Goal: Task Accomplishment & Management: Use online tool/utility

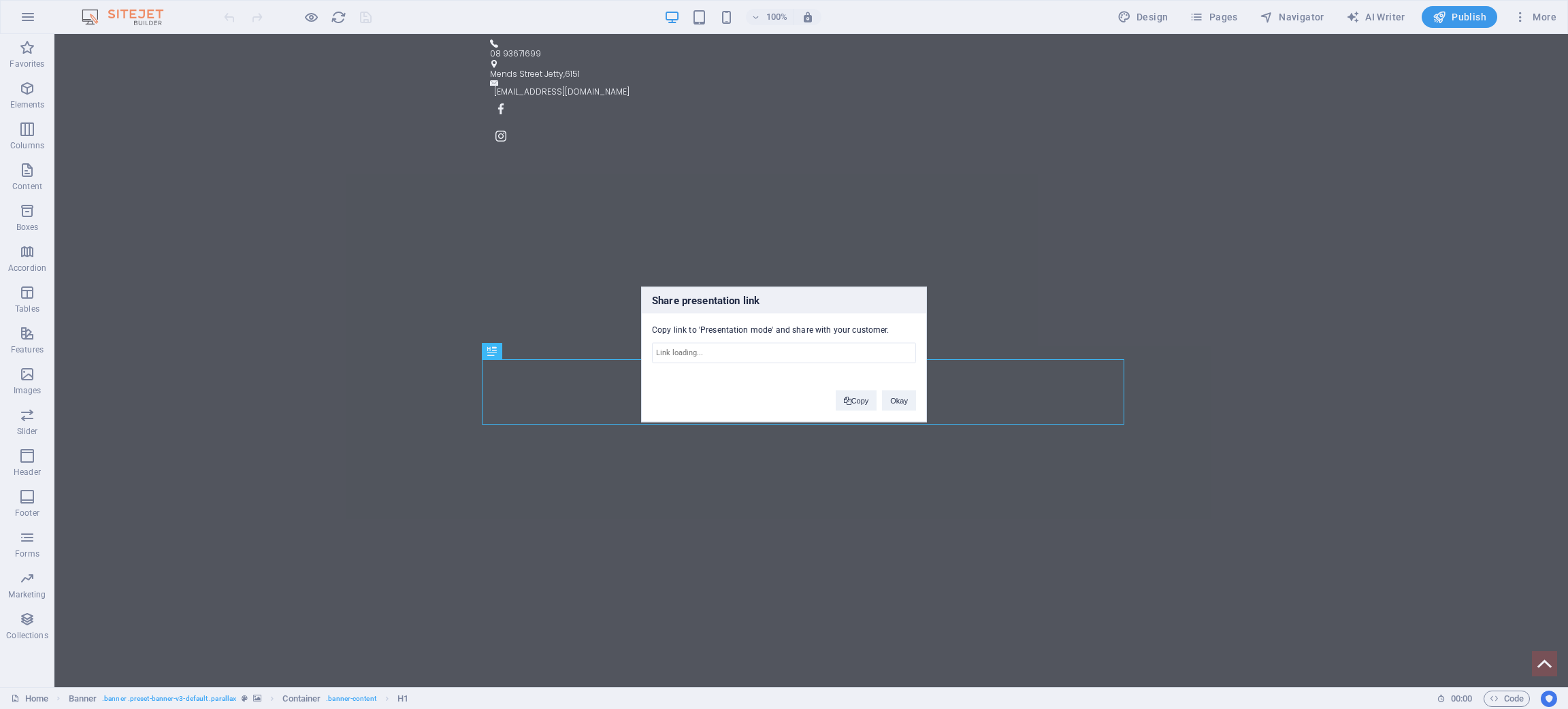
type input "[URL][DOMAIN_NAME]"
click at [0, 0] on button "Copy" at bounding box center [0, 0] width 0 height 0
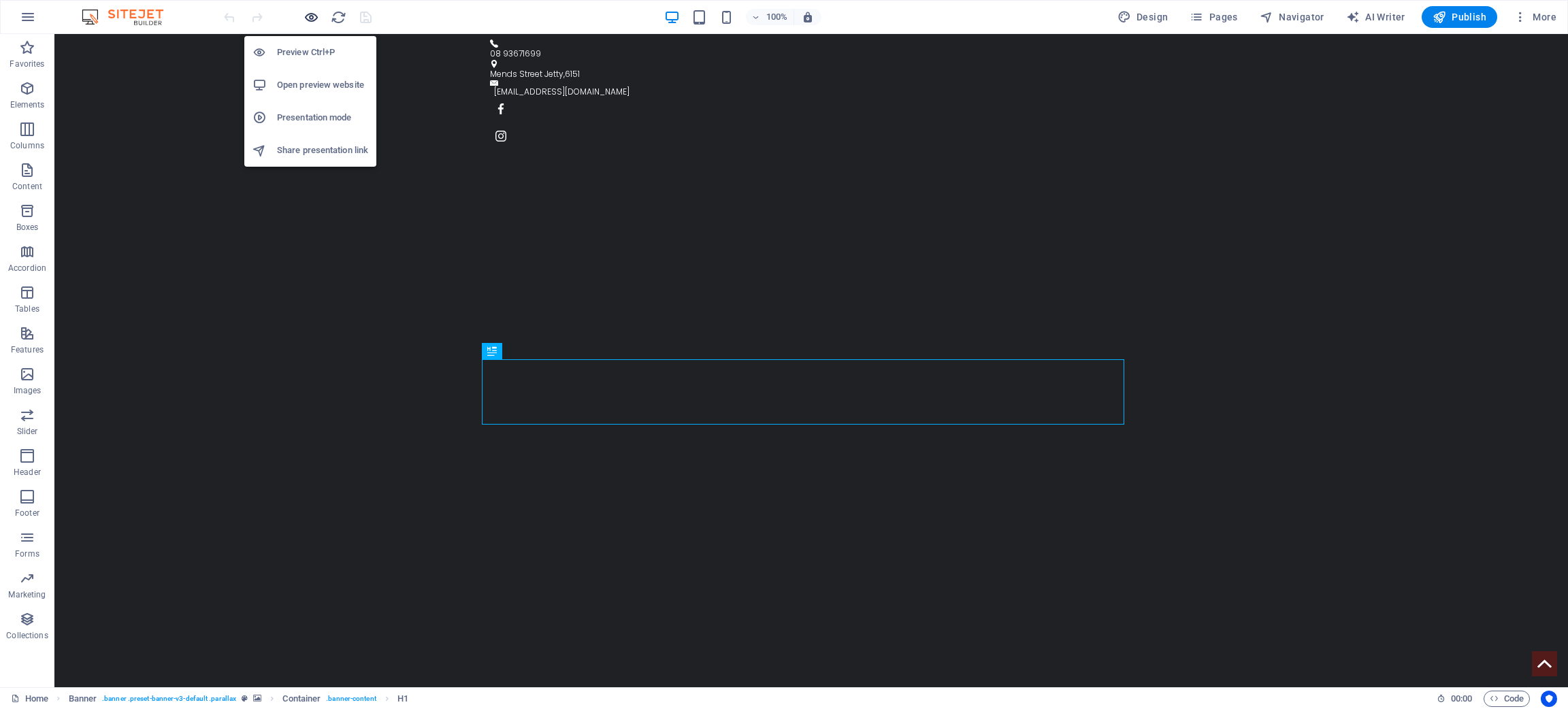
click at [305, 19] on icon "button" at bounding box center [311, 17] width 16 height 16
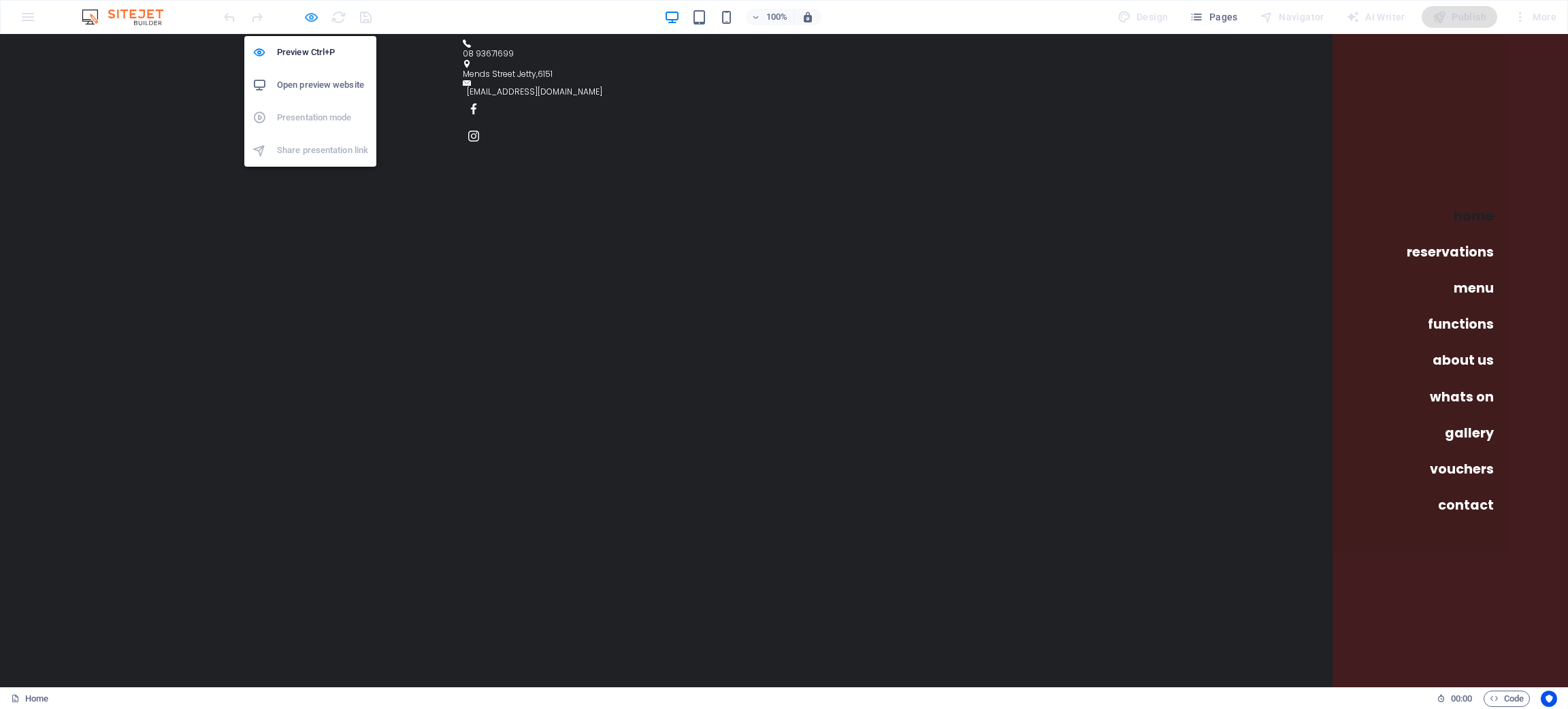
click at [309, 14] on icon "button" at bounding box center [311, 17] width 16 height 16
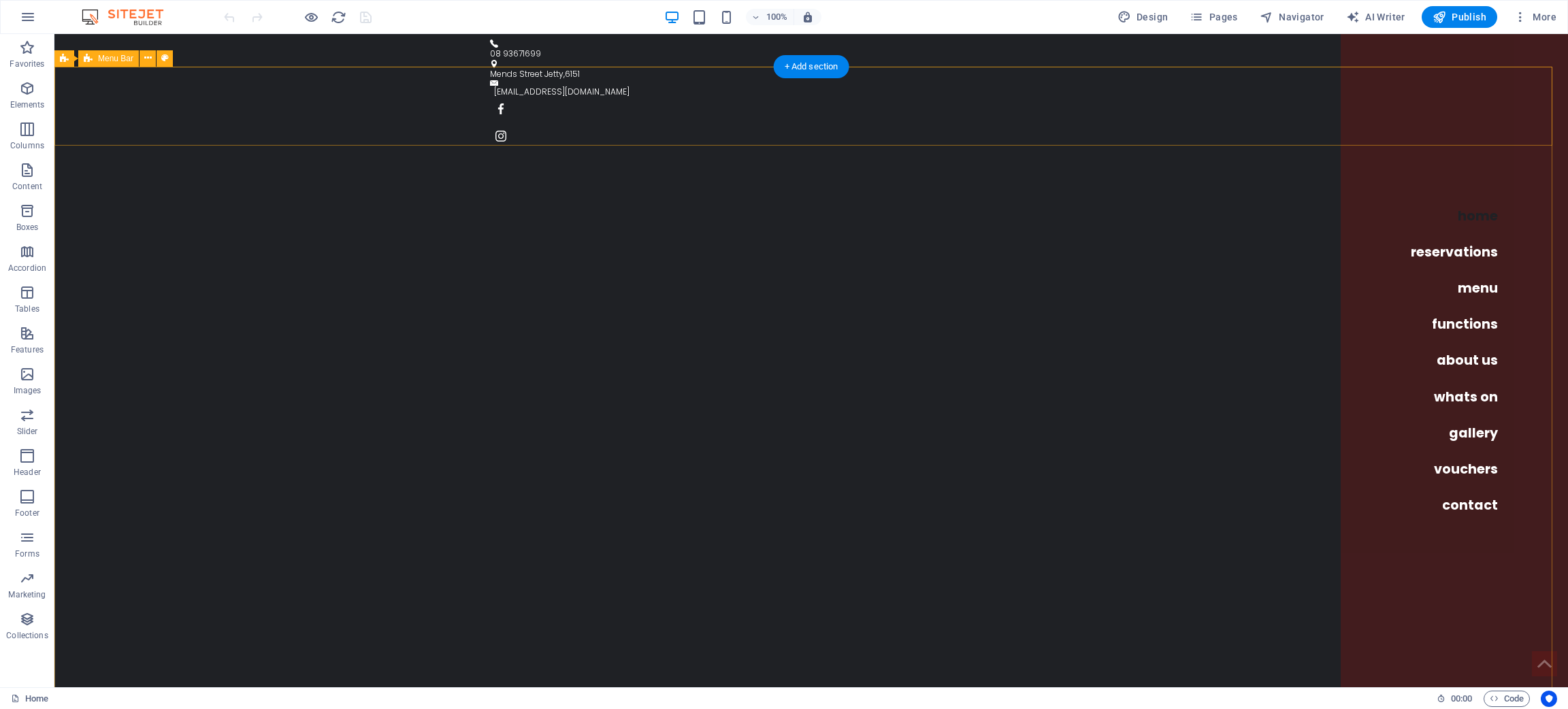
select select "rem"
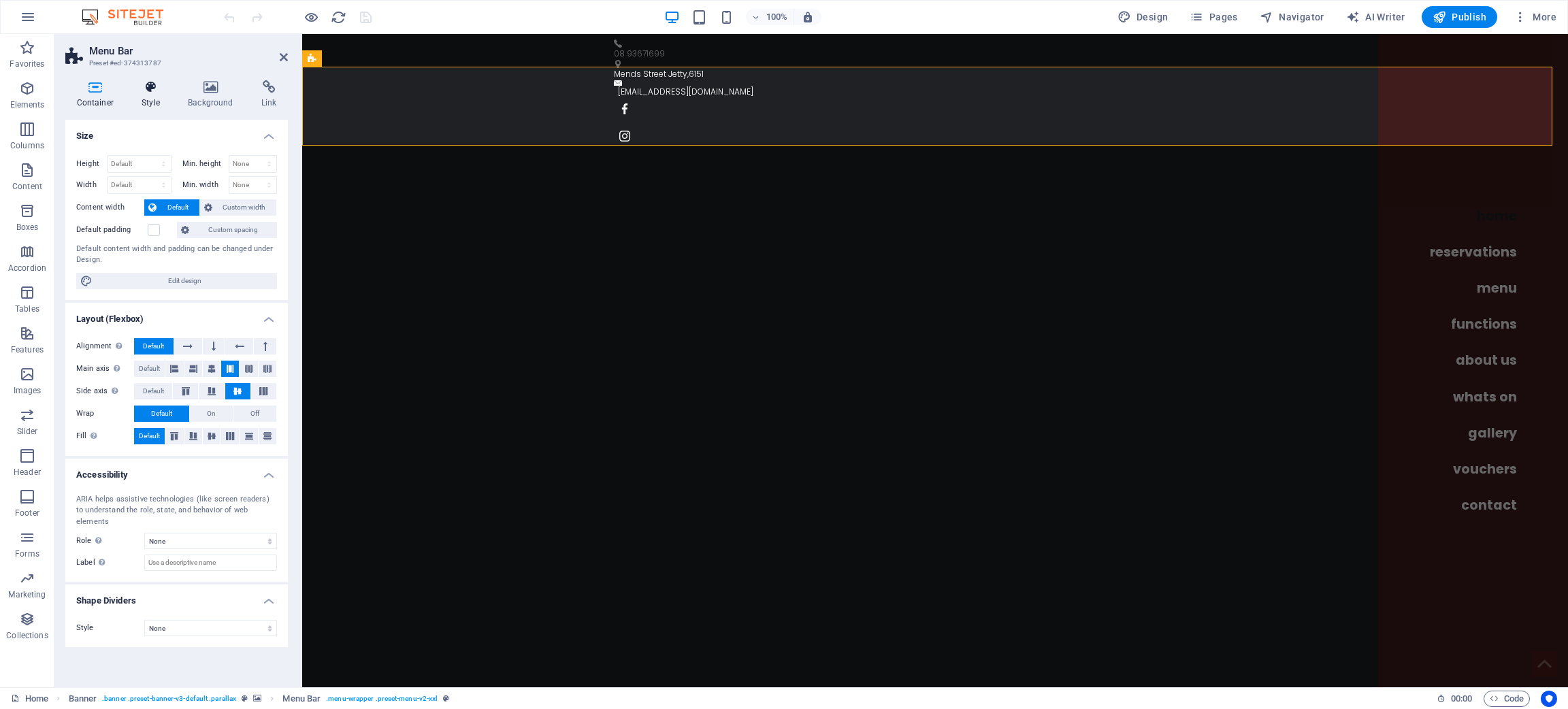
click at [154, 89] on icon at bounding box center [151, 87] width 40 height 13
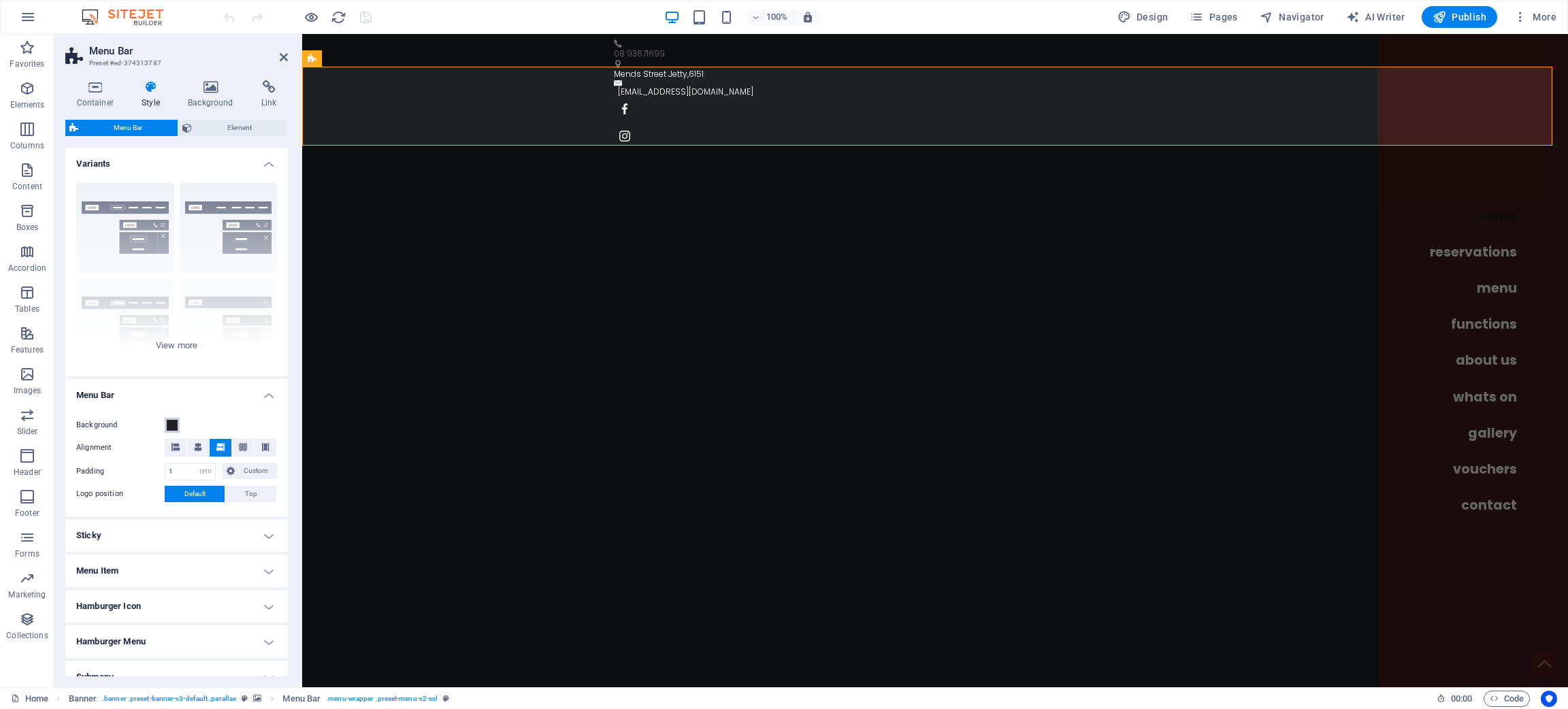
click at [170, 426] on span at bounding box center [172, 425] width 11 height 11
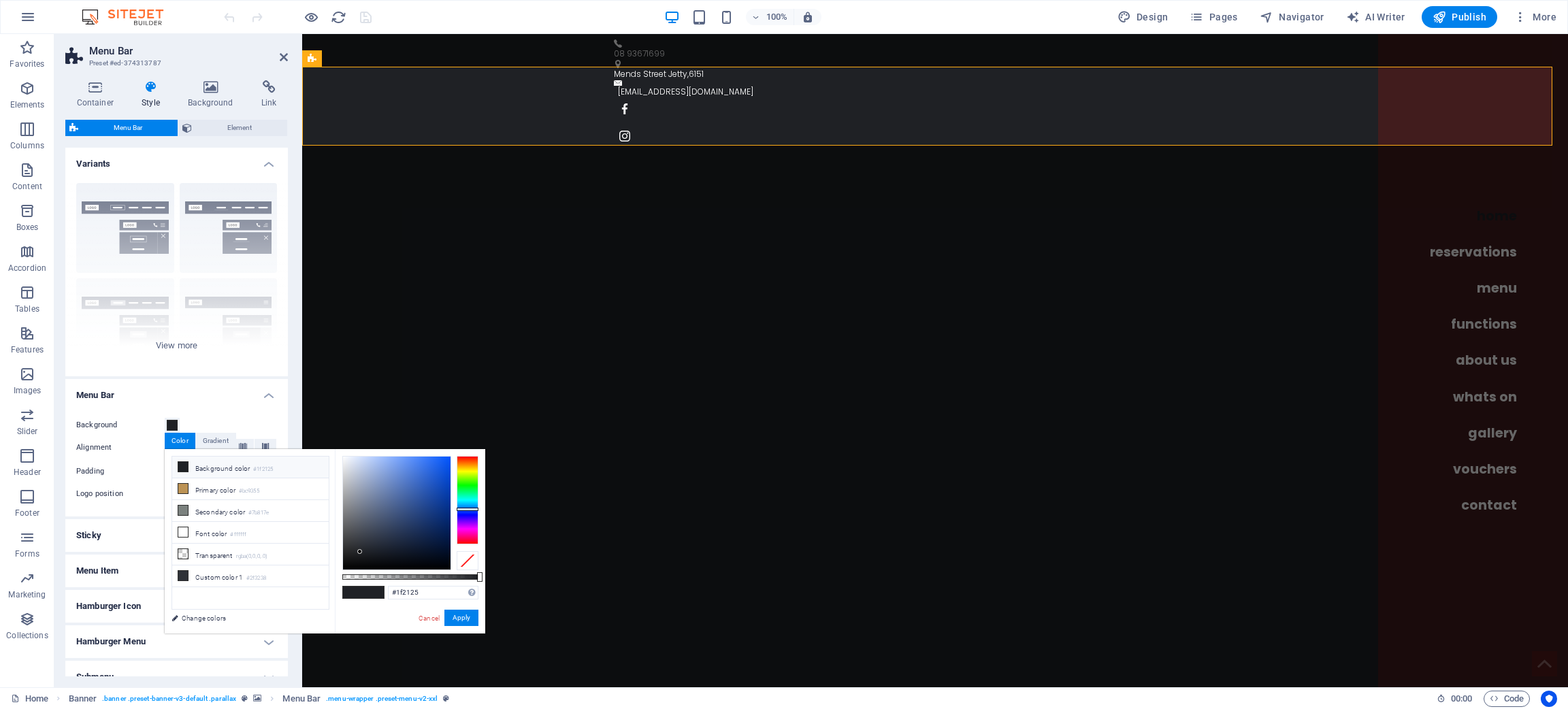
click at [916, 19] on div "100% Design Pages Navigator AI Writer Publish More" at bounding box center [891, 17] width 1340 height 22
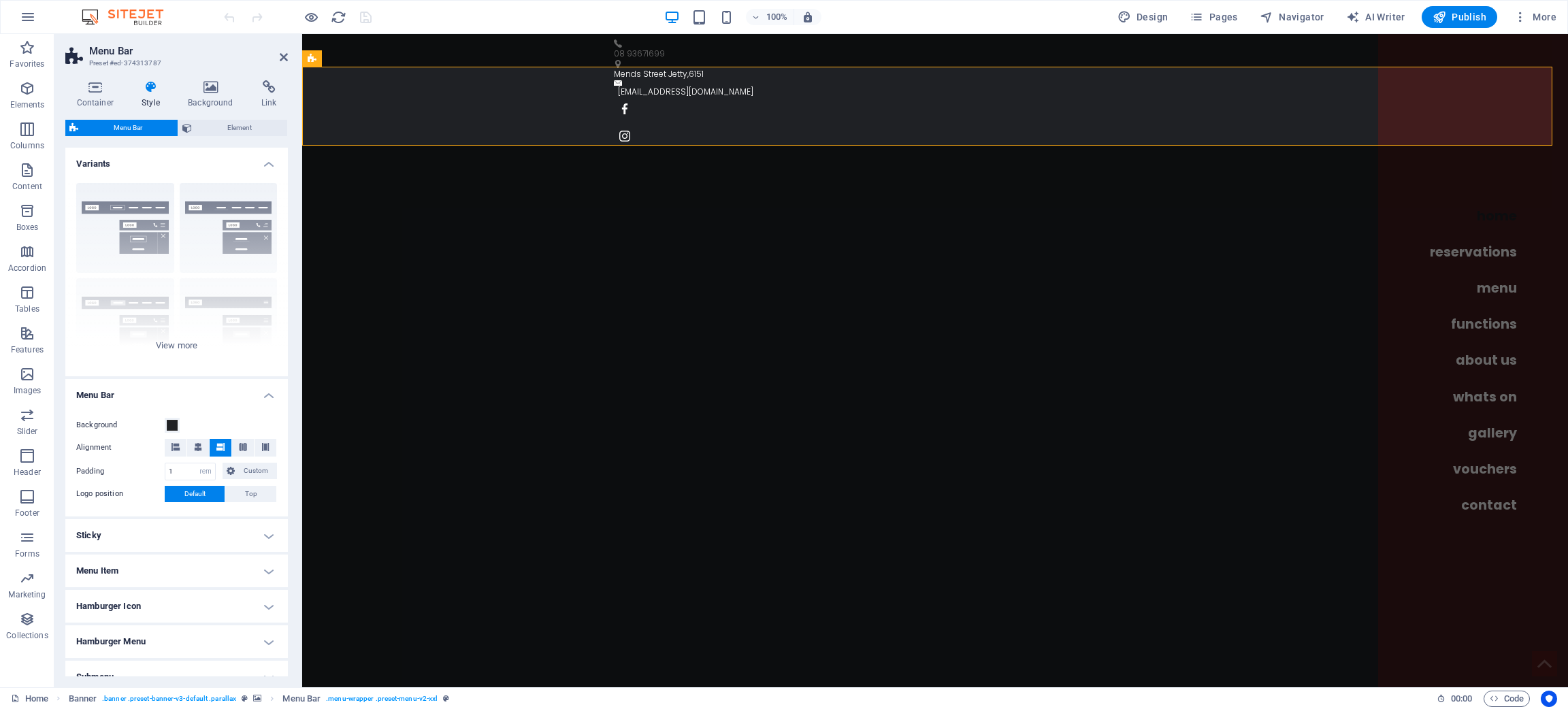
click at [216, 55] on h2 "Menu Bar" at bounding box center [189, 51] width 199 height 13
click at [1057, 19] on div "100% Design Pages Navigator AI Writer Publish More" at bounding box center [891, 17] width 1340 height 22
click at [963, 12] on div "100% Design Pages Navigator AI Writer Publish More" at bounding box center [891, 17] width 1340 height 22
click at [185, 52] on h2 "Menu Bar" at bounding box center [189, 51] width 199 height 13
click at [519, 8] on div "100% Design Pages Navigator AI Writer Publish More" at bounding box center [891, 17] width 1340 height 22
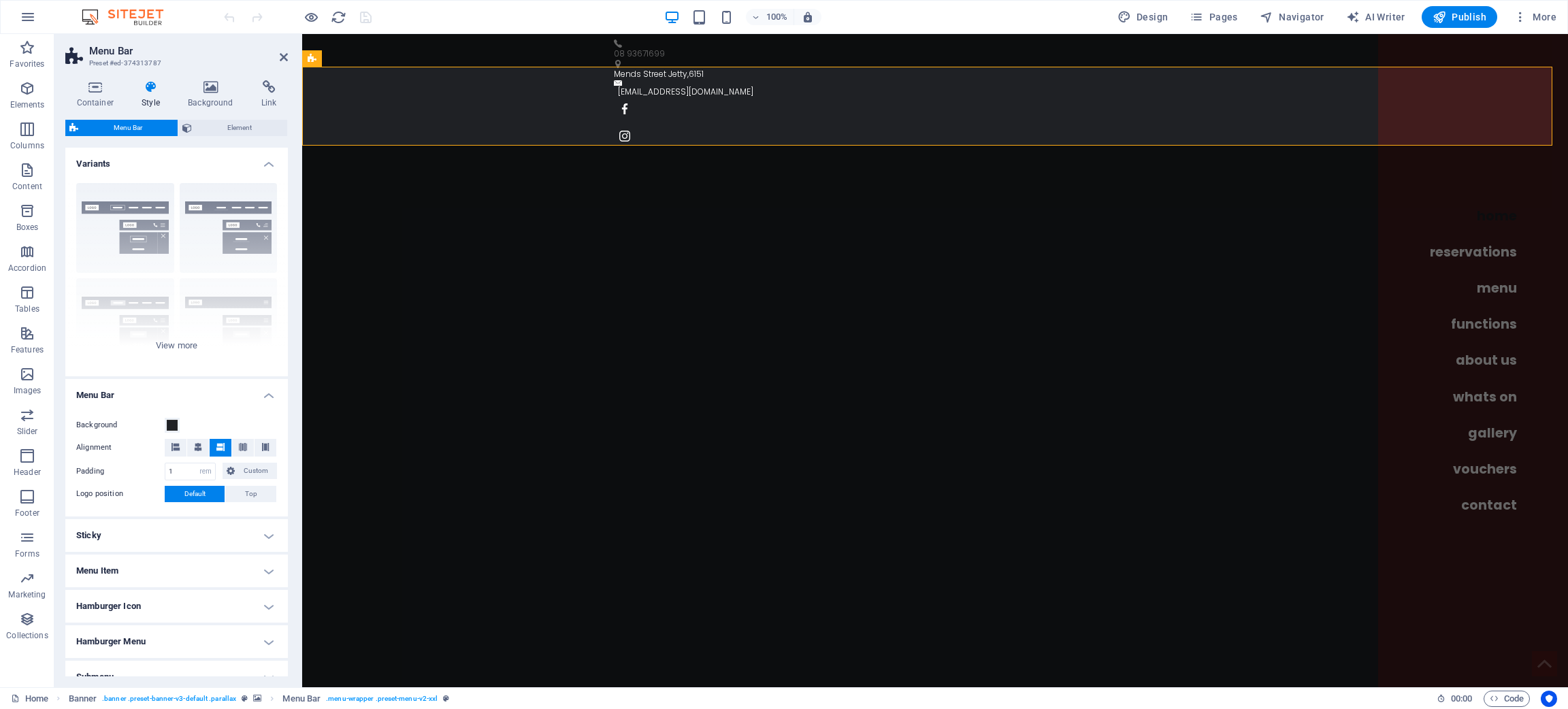
click at [0, 0] on div "100% Design Pages Navigator AI Writer Publish More" at bounding box center [0, 0] width 0 height 0
click at [1050, 9] on div "100% Design Pages Navigator AI Writer Publish More" at bounding box center [891, 17] width 1340 height 22
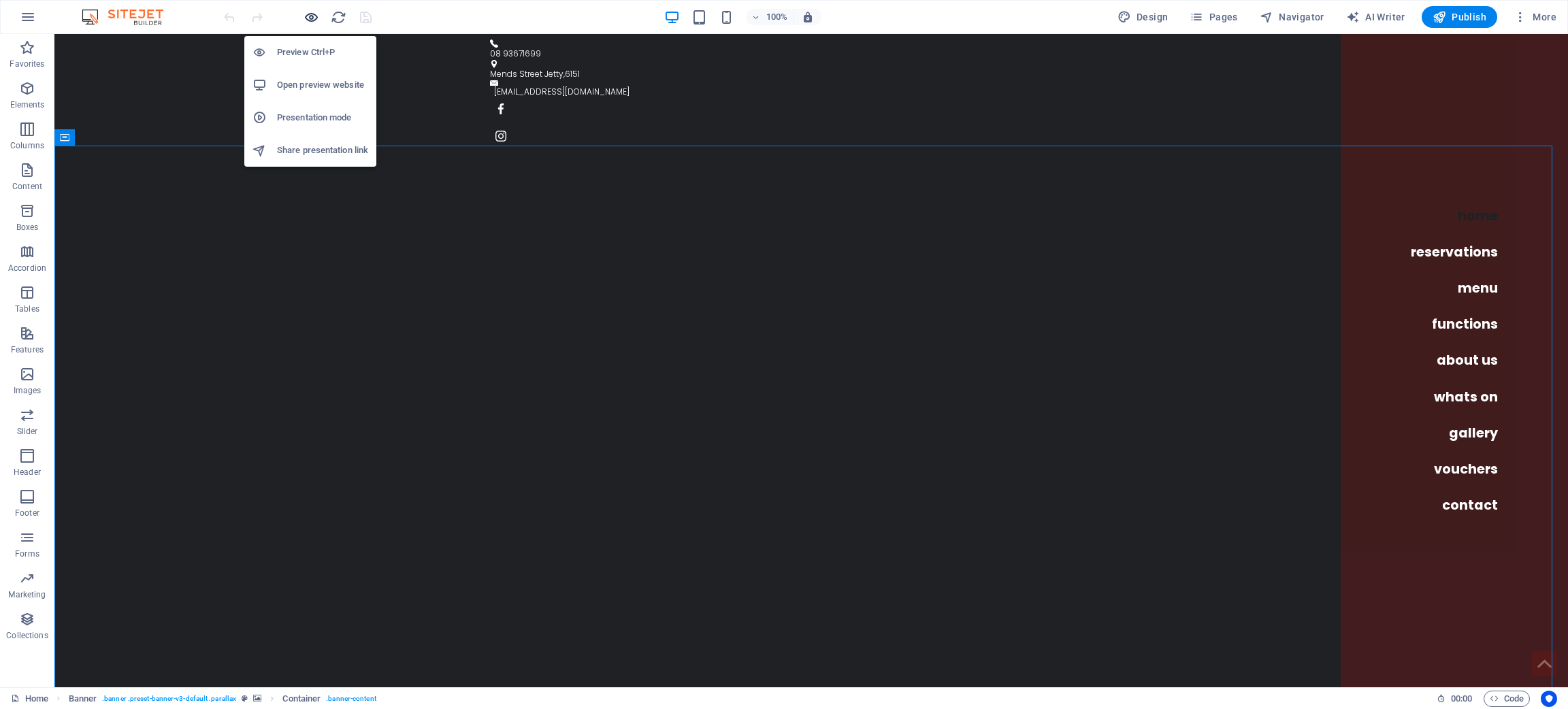
click at [308, 9] on icon "button" at bounding box center [311, 17] width 16 height 16
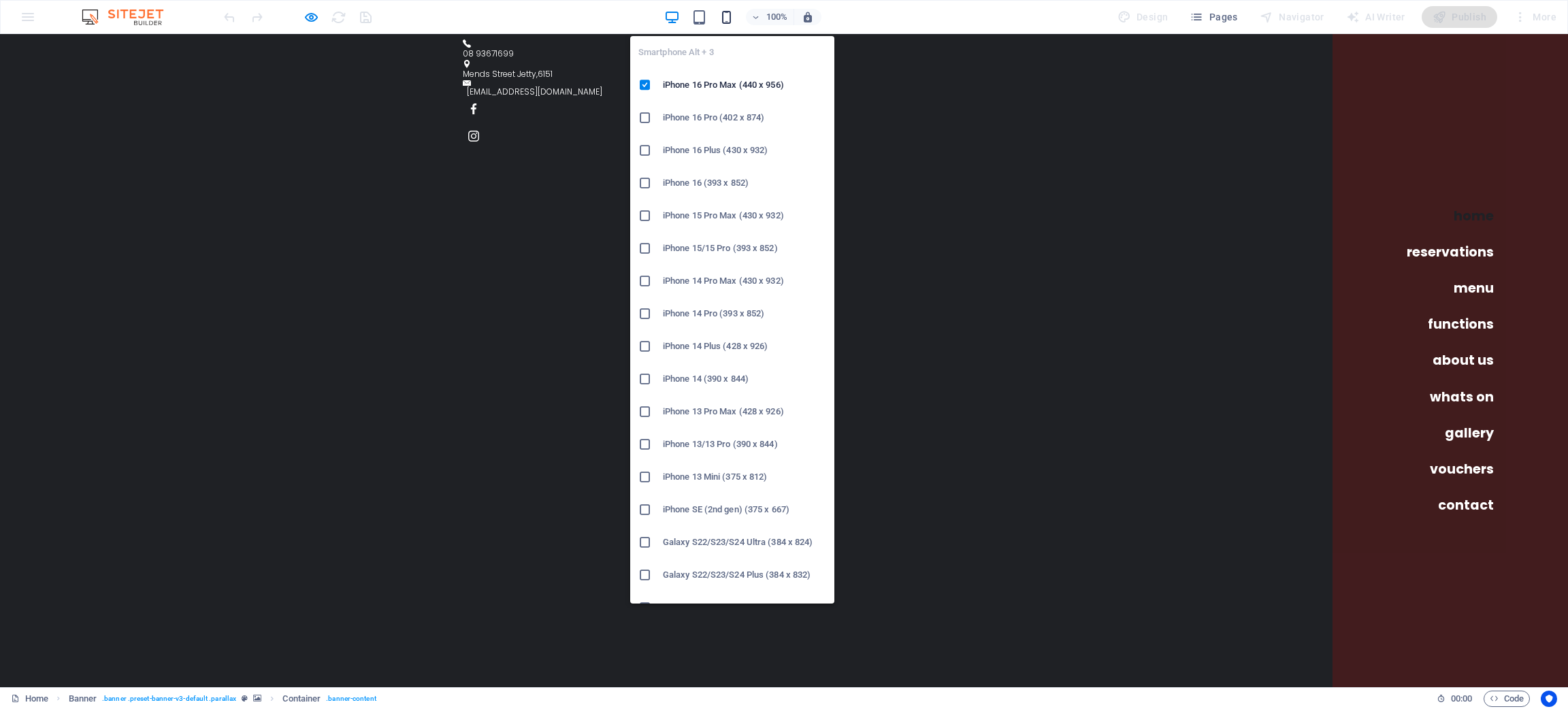
click at [729, 13] on icon "button" at bounding box center [727, 17] width 16 height 16
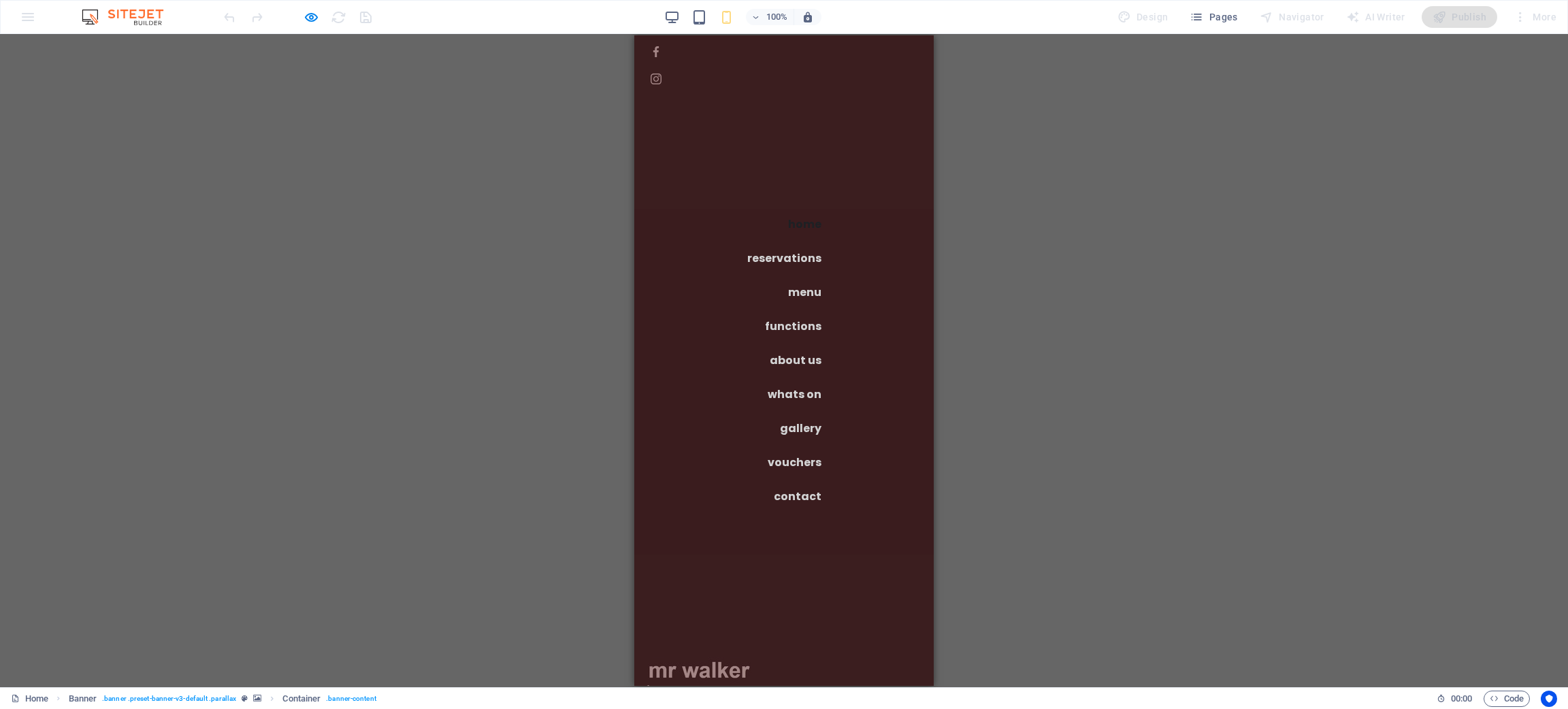
click at [669, 708] on div at bounding box center [659, 717] width 20 height 17
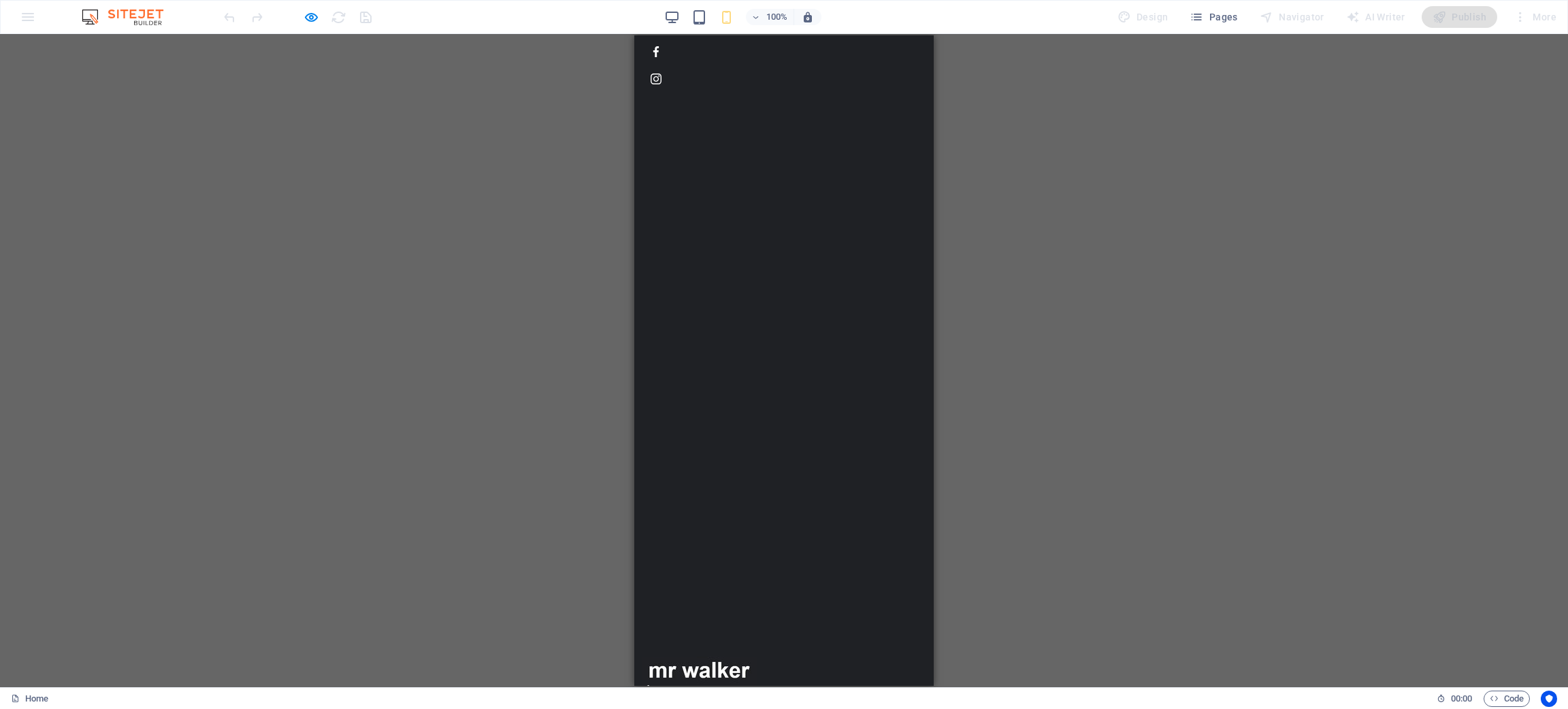
click at [591, 16] on div "100% Design Pages Navigator AI Writer Publish More" at bounding box center [891, 17] width 1340 height 22
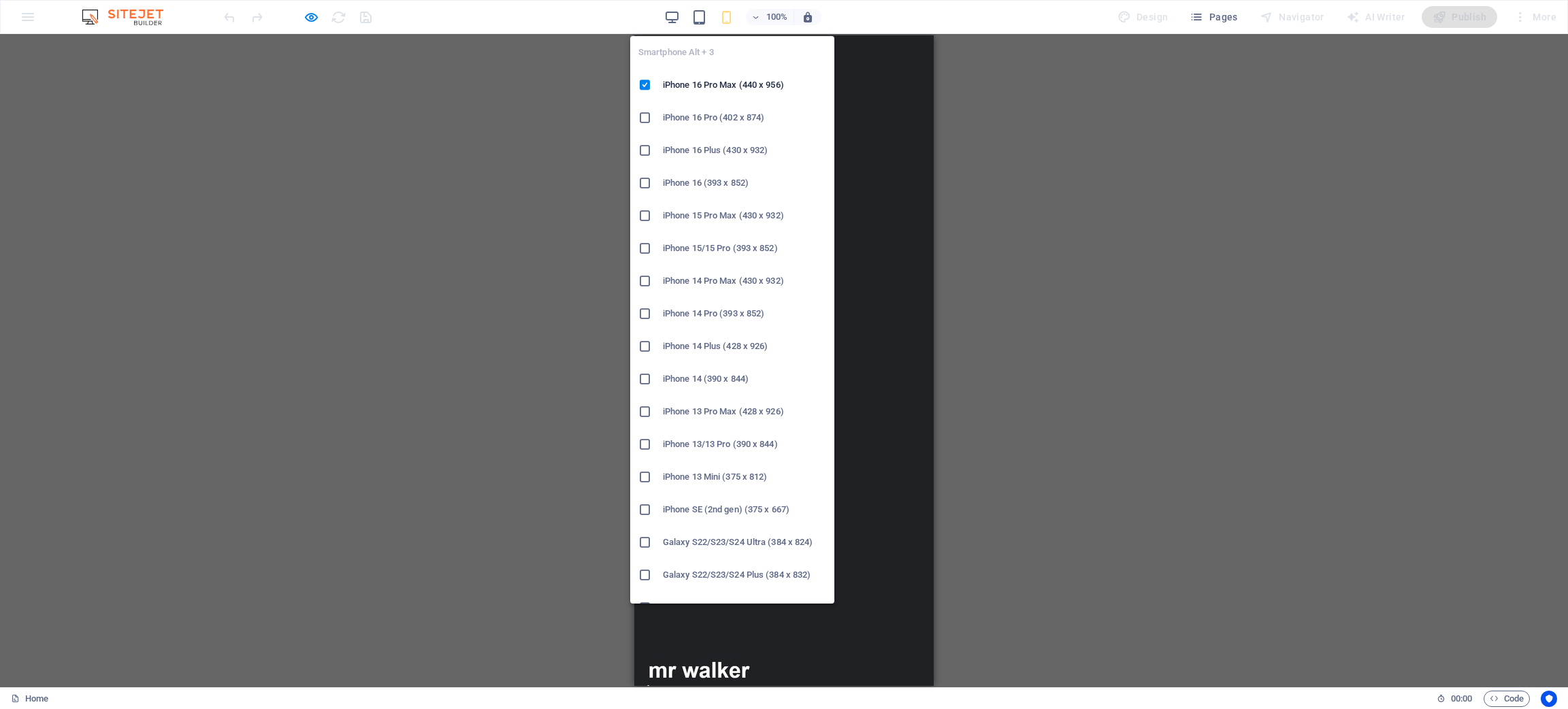
click at [729, 15] on icon "button" at bounding box center [727, 17] width 16 height 16
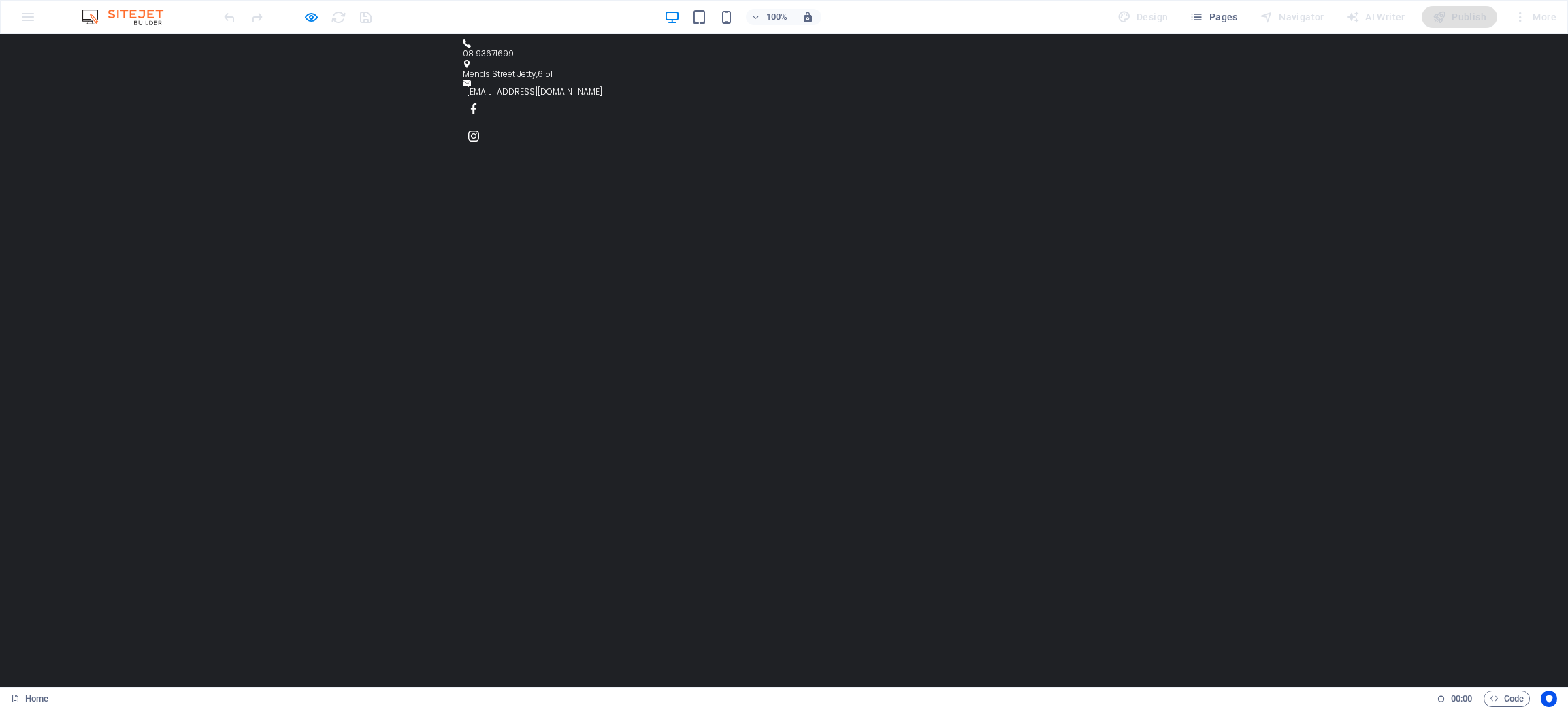
click at [0, 0] on div "100% Design Pages Navigator AI Writer Publish More" at bounding box center [0, 0] width 0 height 0
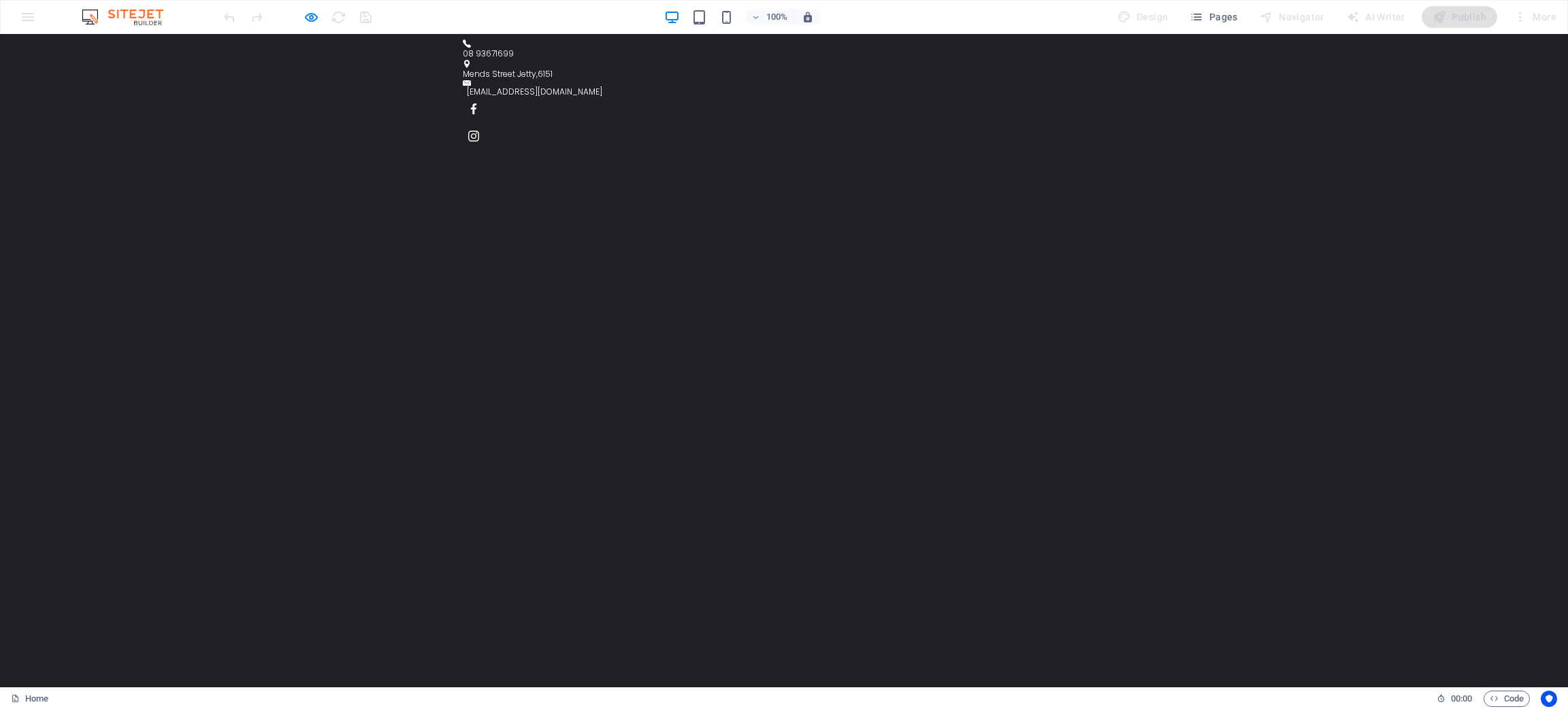
click at [998, 13] on div "100% Design Pages Navigator AI Writer Publish More" at bounding box center [891, 17] width 1340 height 22
click at [980, 6] on div "100% Design Pages Navigator AI Writer Publish More" at bounding box center [891, 17] width 1340 height 22
click at [990, 12] on div "100% Design Pages Navigator AI Writer Publish More" at bounding box center [891, 17] width 1340 height 22
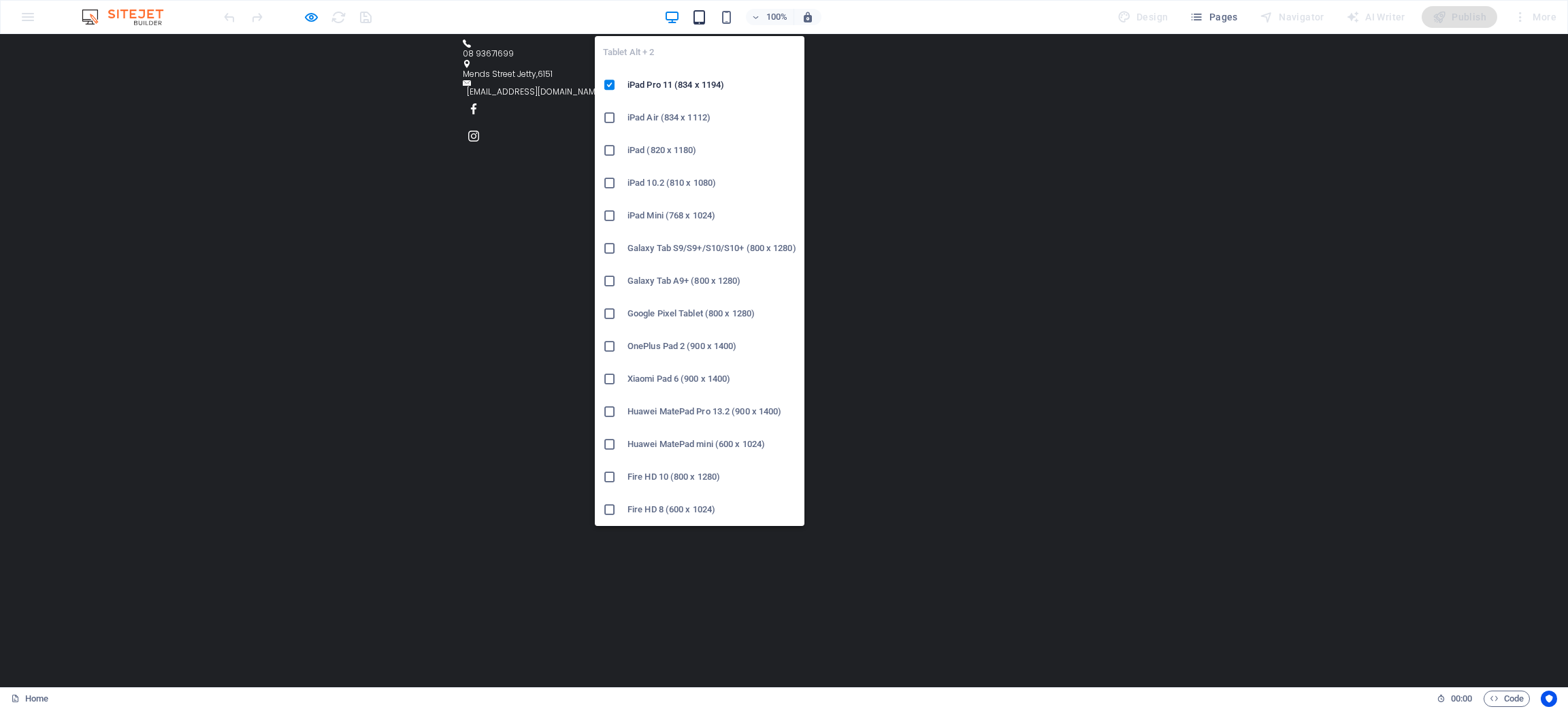
click at [707, 23] on icon "button" at bounding box center [699, 17] width 16 height 16
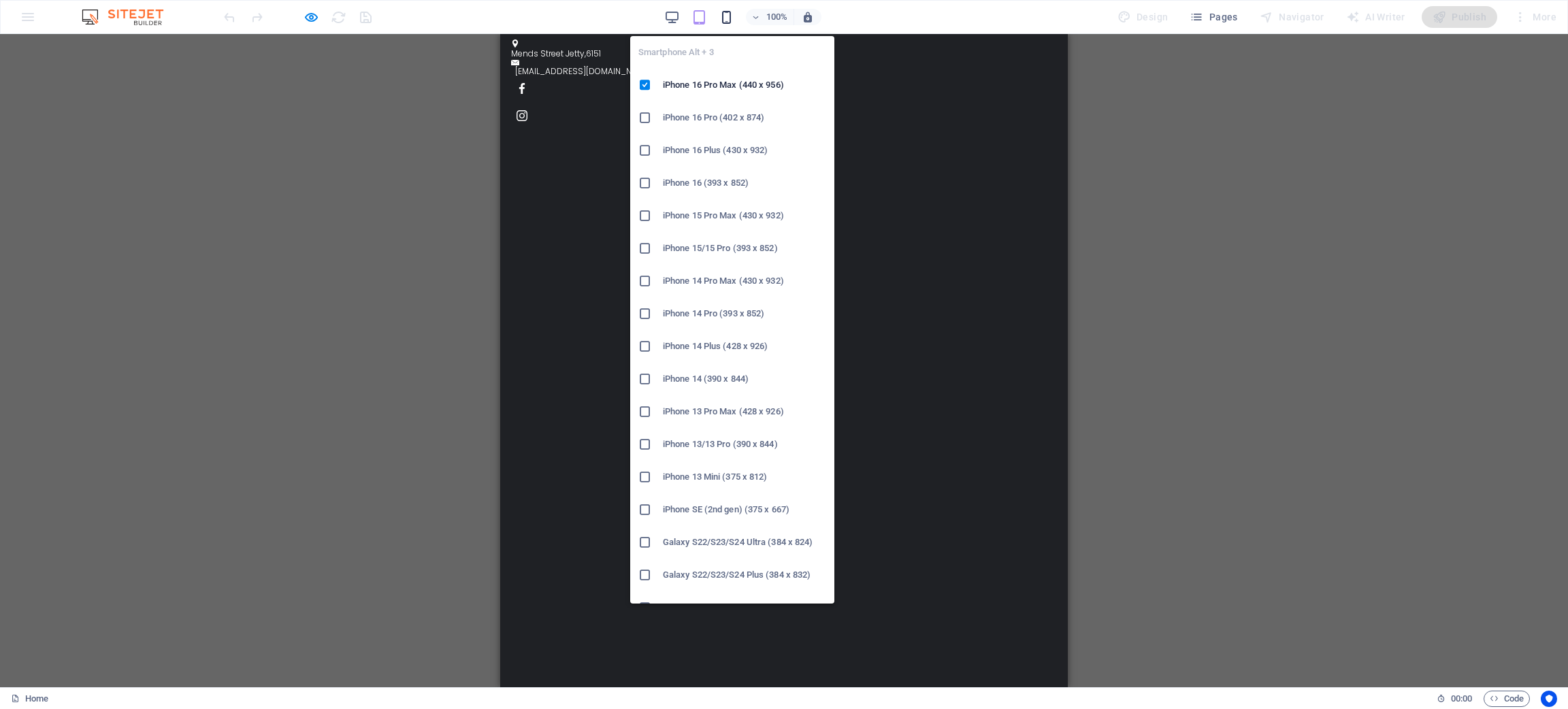
click at [733, 18] on icon "button" at bounding box center [727, 17] width 16 height 16
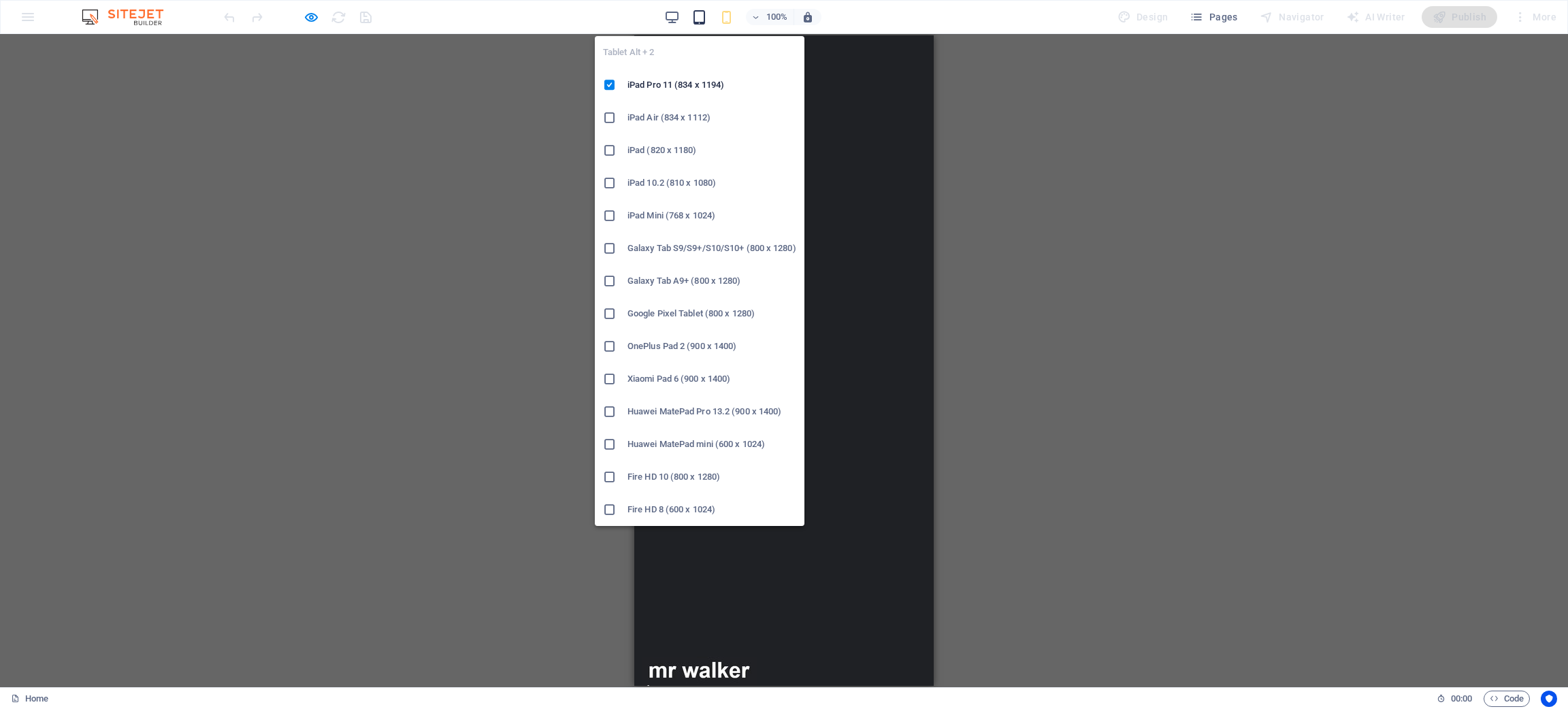
click at [701, 19] on icon "button" at bounding box center [699, 17] width 16 height 16
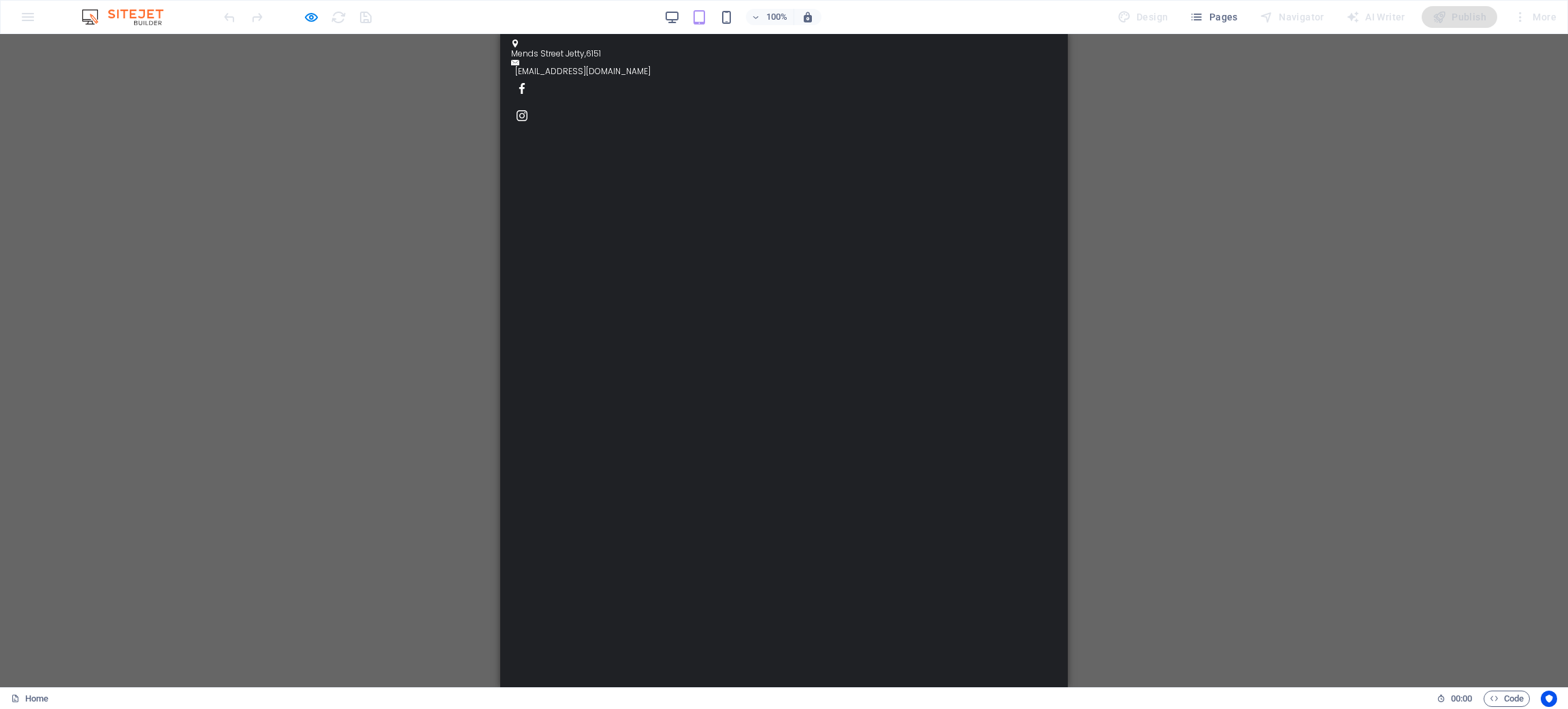
click at [617, 20] on div "100% Design Pages Navigator AI Writer Publish More" at bounding box center [891, 17] width 1340 height 22
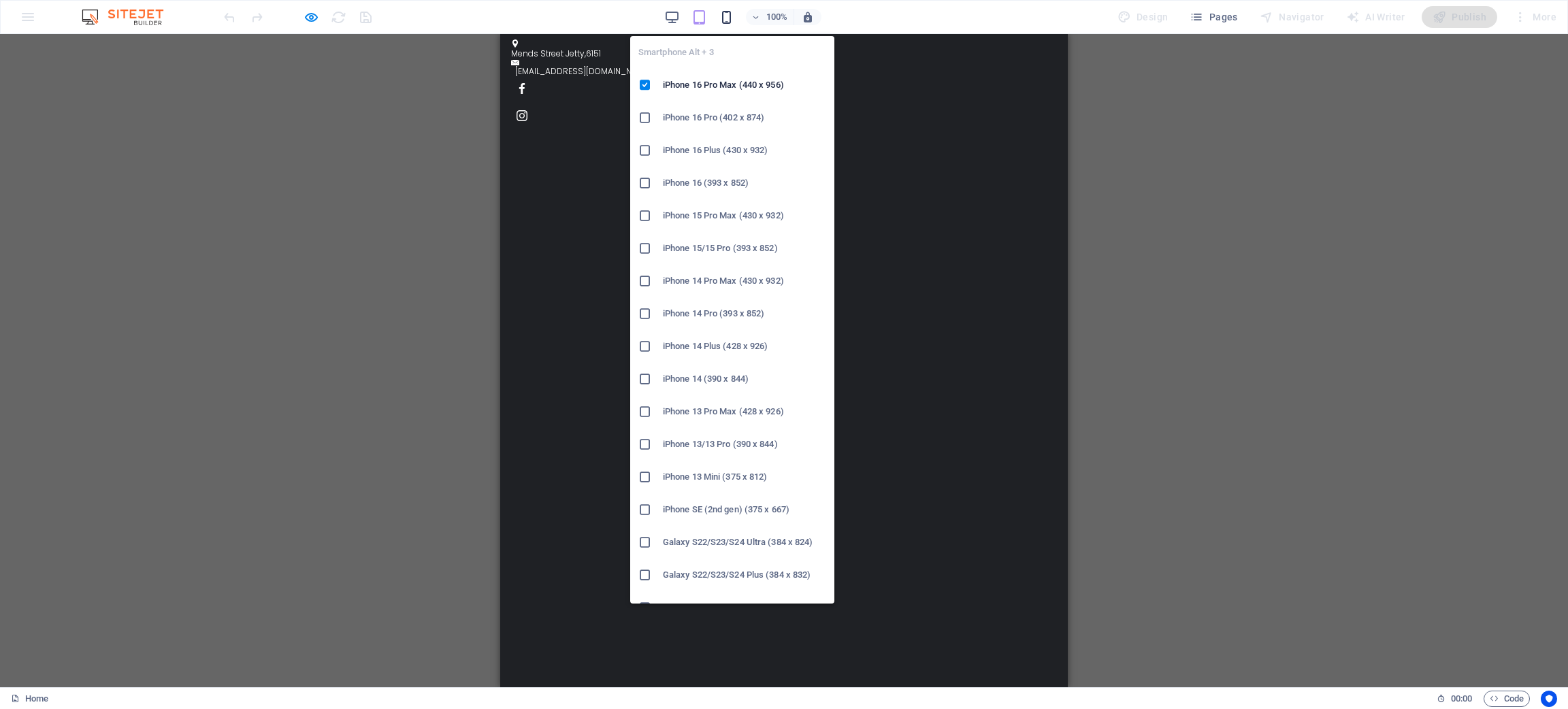
click at [733, 19] on icon "button" at bounding box center [727, 17] width 16 height 16
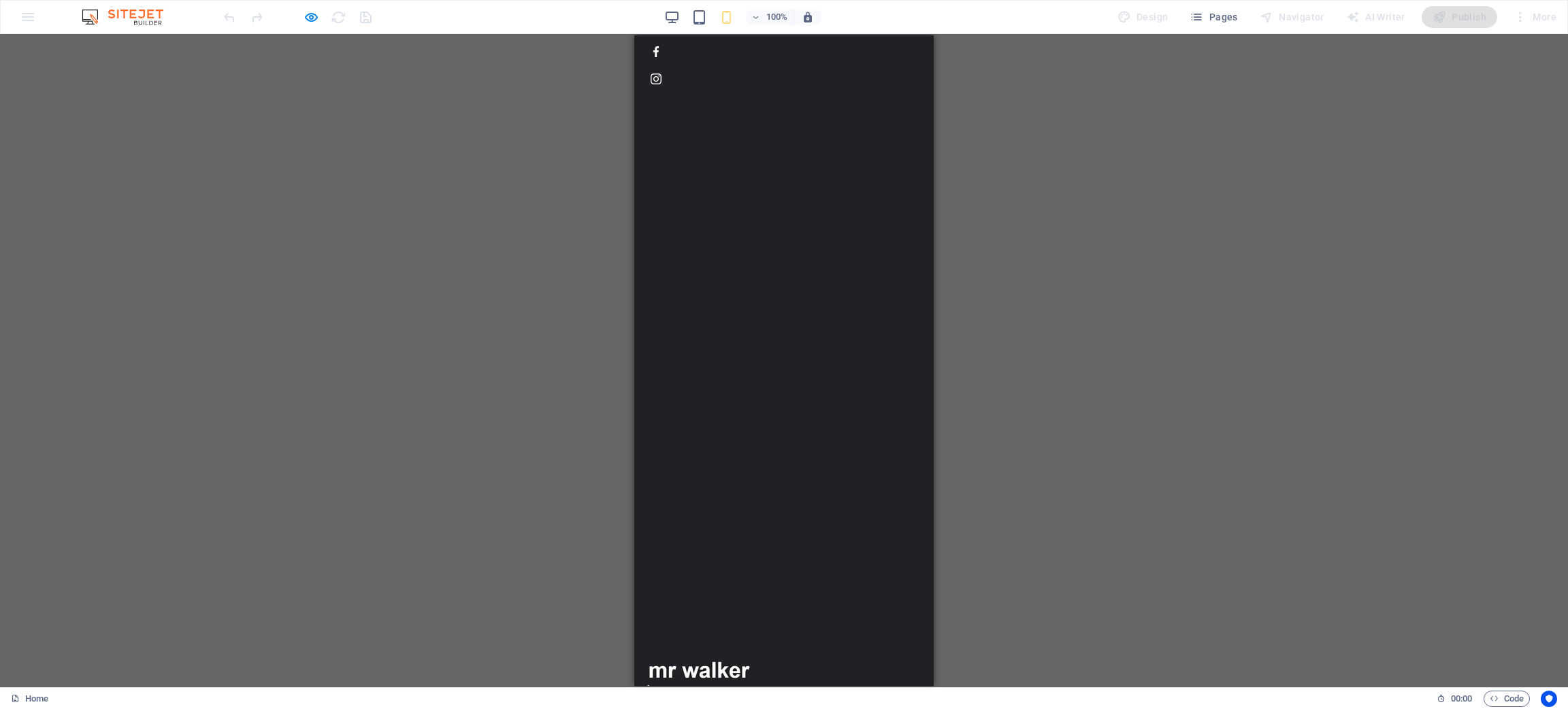
click at [607, 15] on div "100% Design Pages Navigator AI Writer Publish More" at bounding box center [891, 17] width 1340 height 22
click at [540, 15] on div "100% Design Pages Navigator AI Writer Publish More" at bounding box center [891, 17] width 1340 height 22
click at [610, 19] on div "100% Design Pages Navigator AI Writer Publish More" at bounding box center [891, 17] width 1340 height 22
click at [568, 12] on div "100% Design Pages Navigator AI Writer Publish More" at bounding box center [891, 17] width 1340 height 22
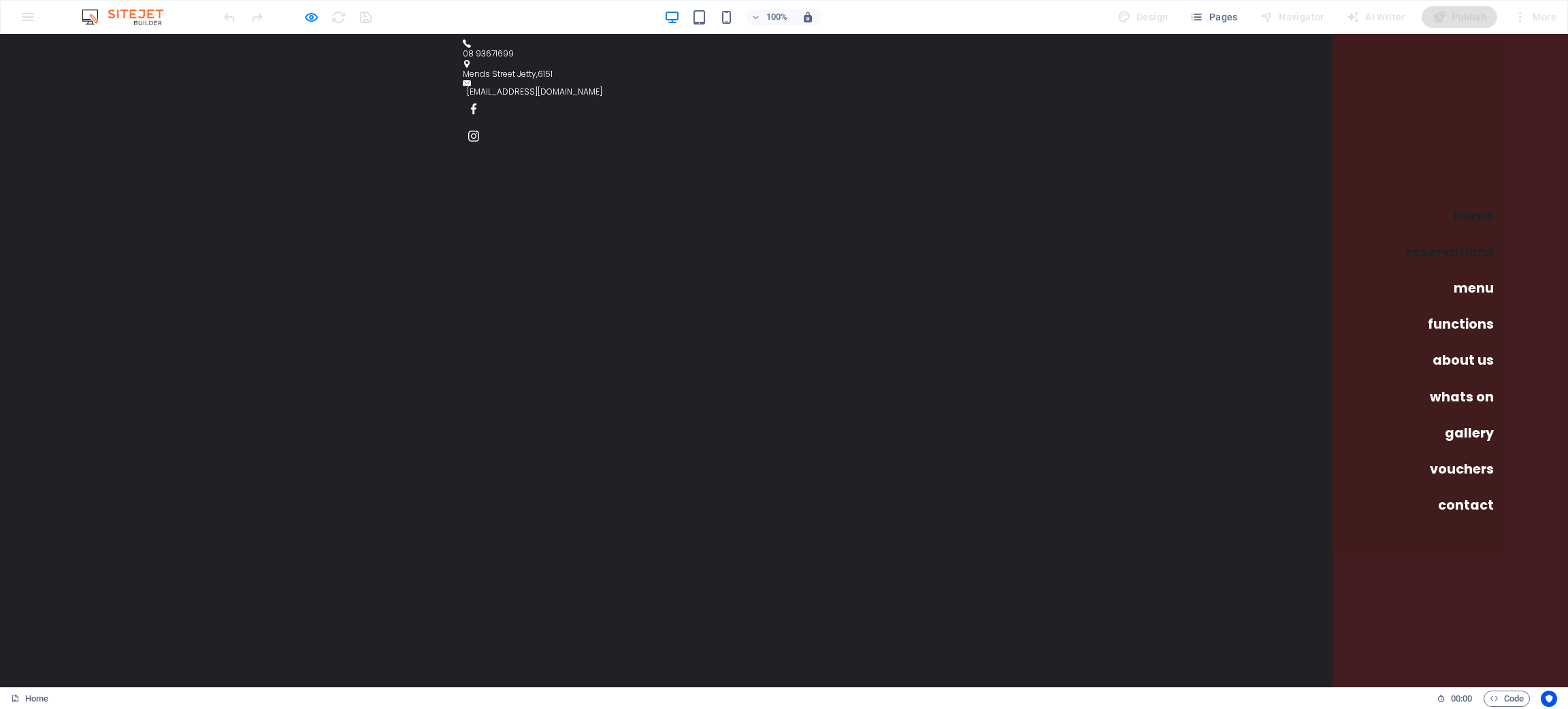
click at [1436, 255] on link "Reservations" at bounding box center [1450, 252] width 98 height 24
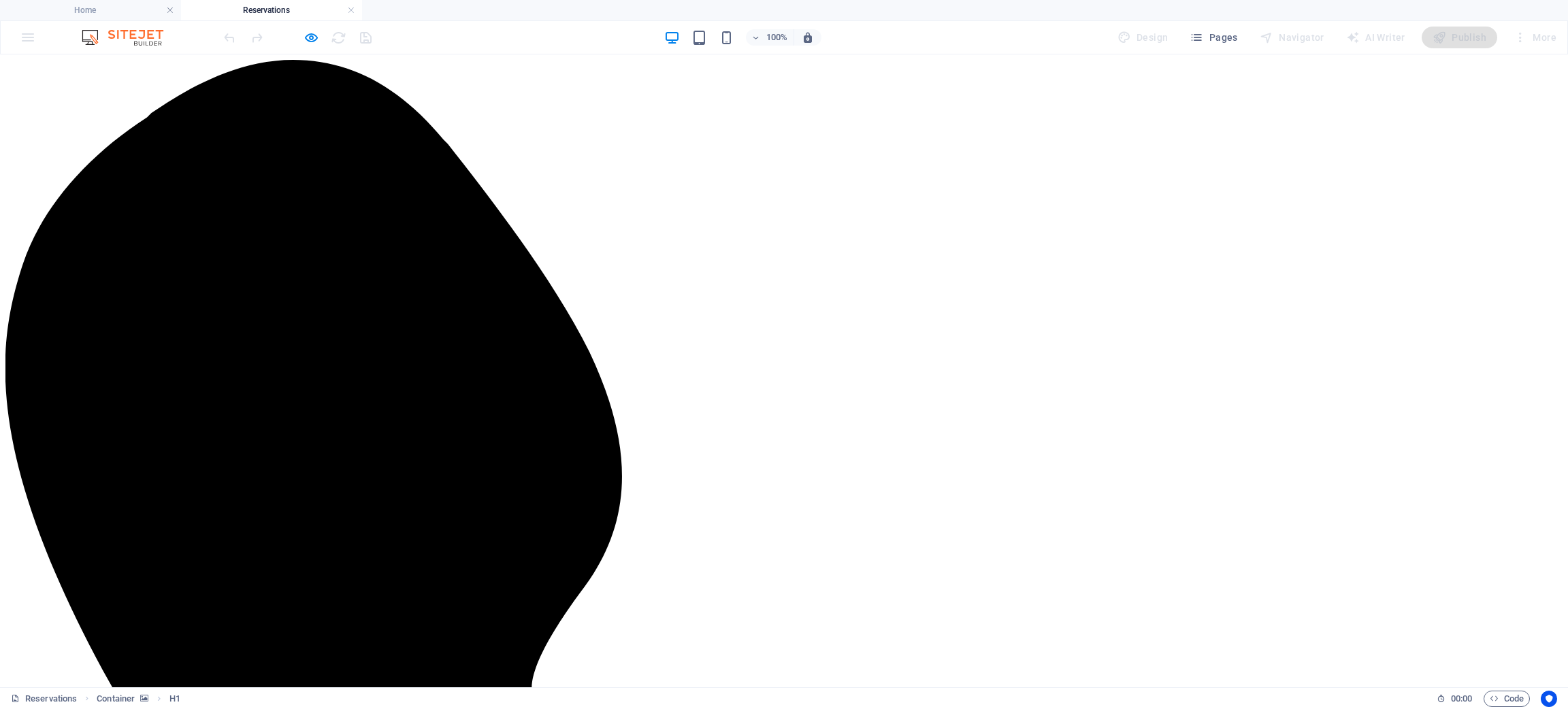
click at [353, 11] on link at bounding box center [352, 10] width 8 height 13
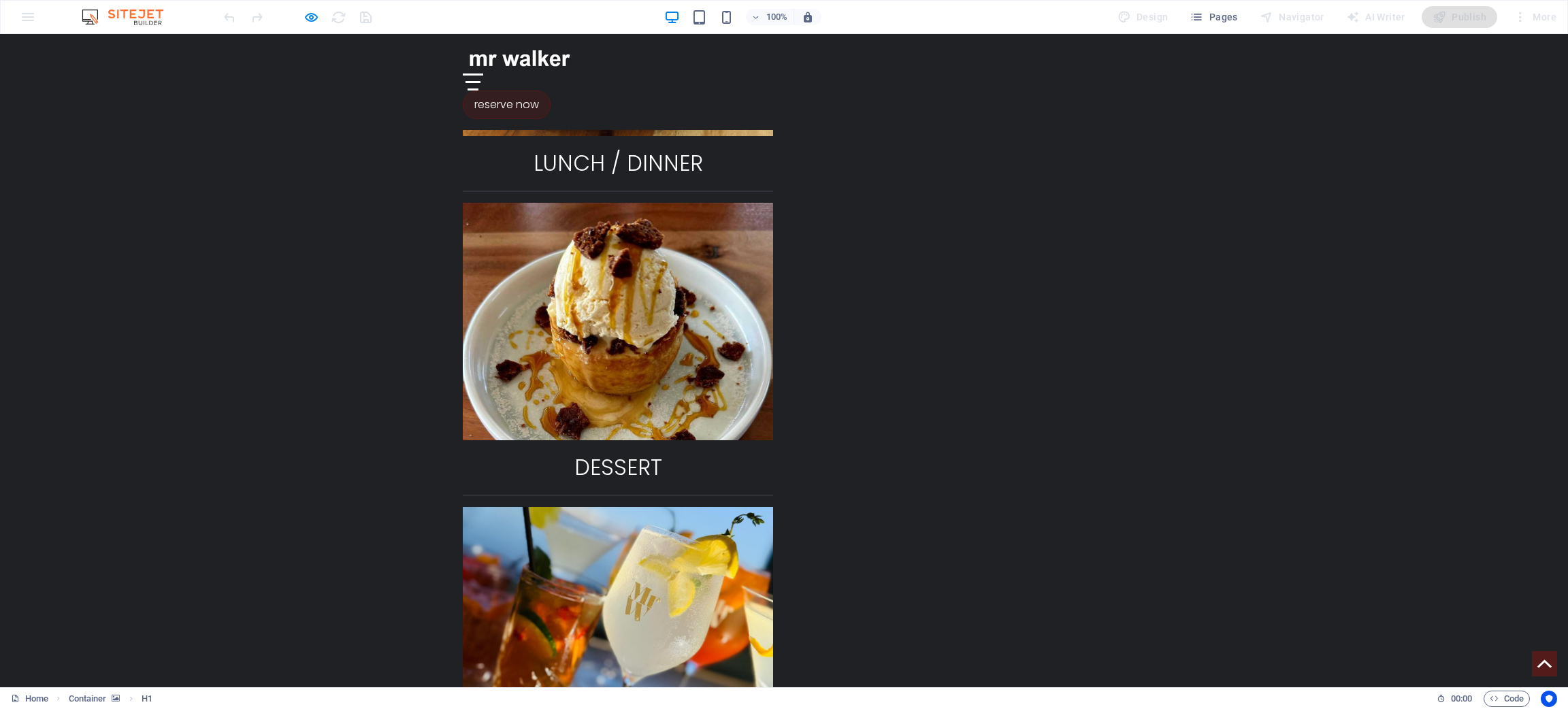
scroll to position [2041, 0]
